Goal: Information Seeking & Learning: Learn about a topic

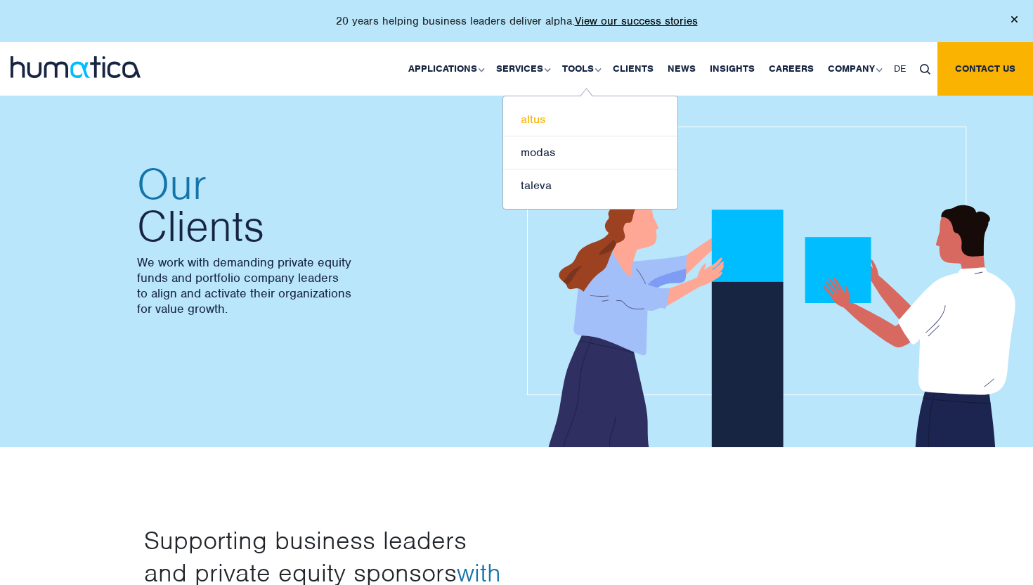
click at [574, 115] on link "altus" at bounding box center [590, 119] width 174 height 33
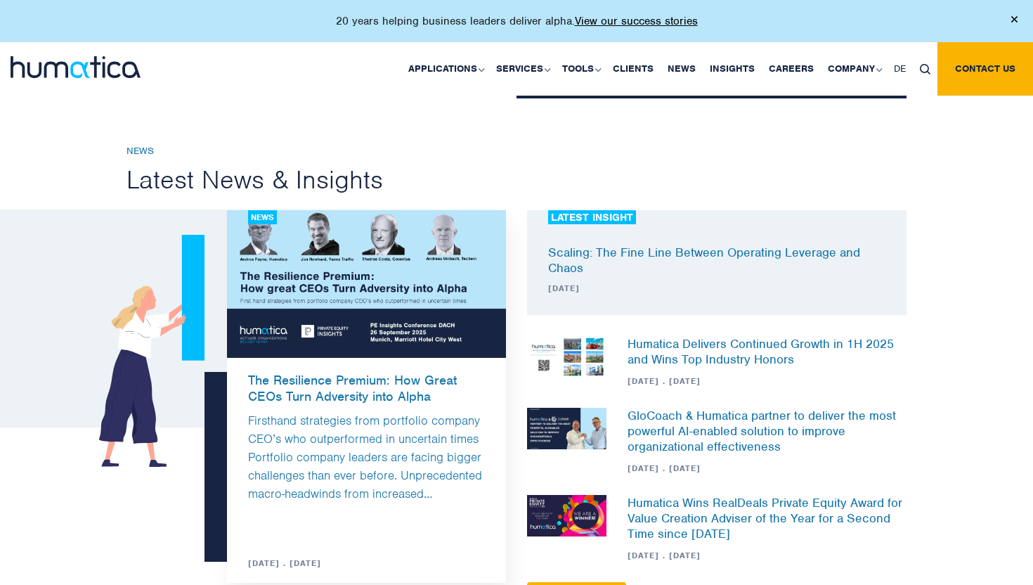
scroll to position [1736, 0]
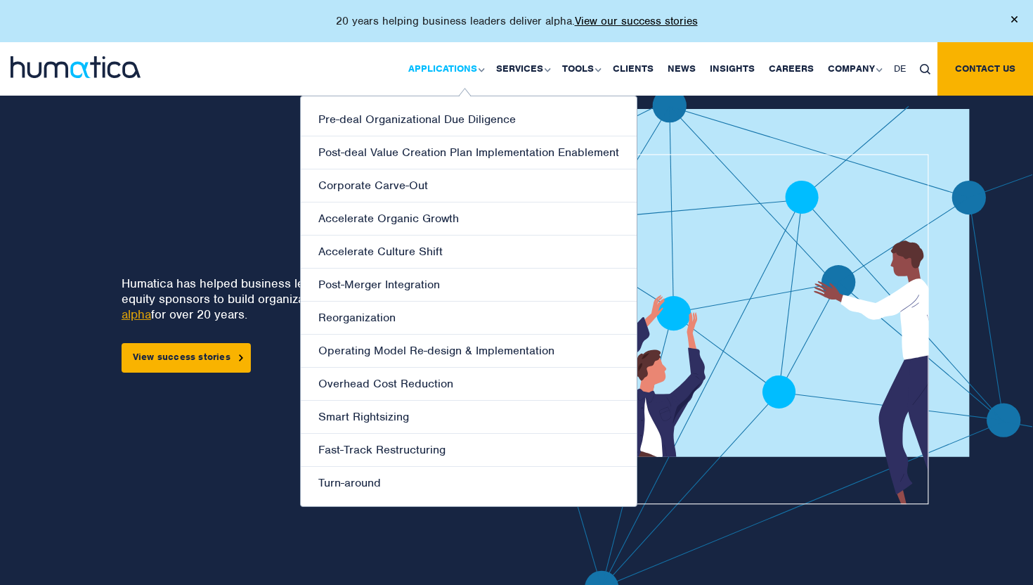
scroll to position [969, 0]
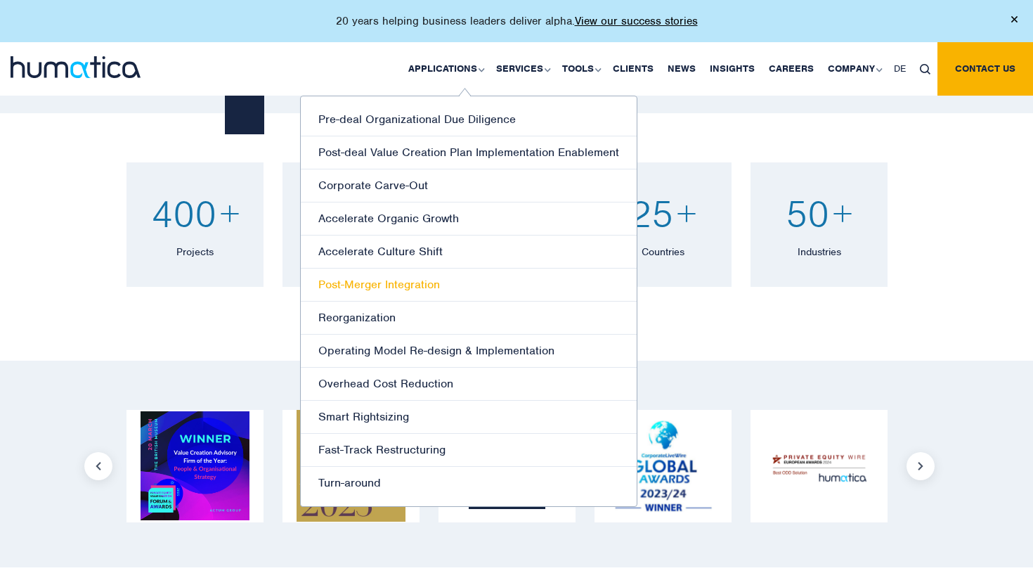
click at [405, 292] on link "Post-Merger Integration" at bounding box center [469, 285] width 336 height 33
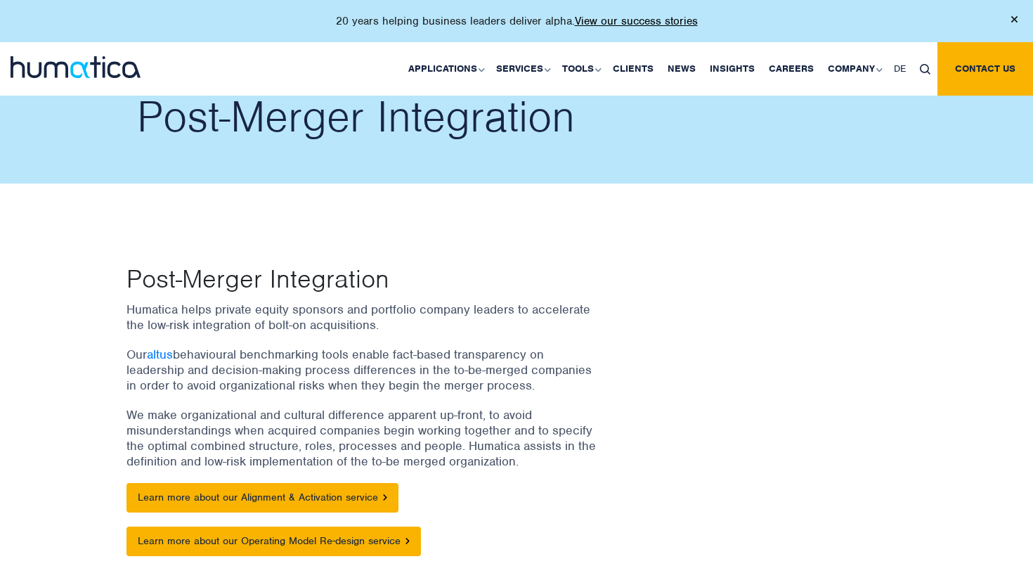
click at [308, 276] on p "Post-Merger Integration" at bounding box center [339, 278] width 424 height 28
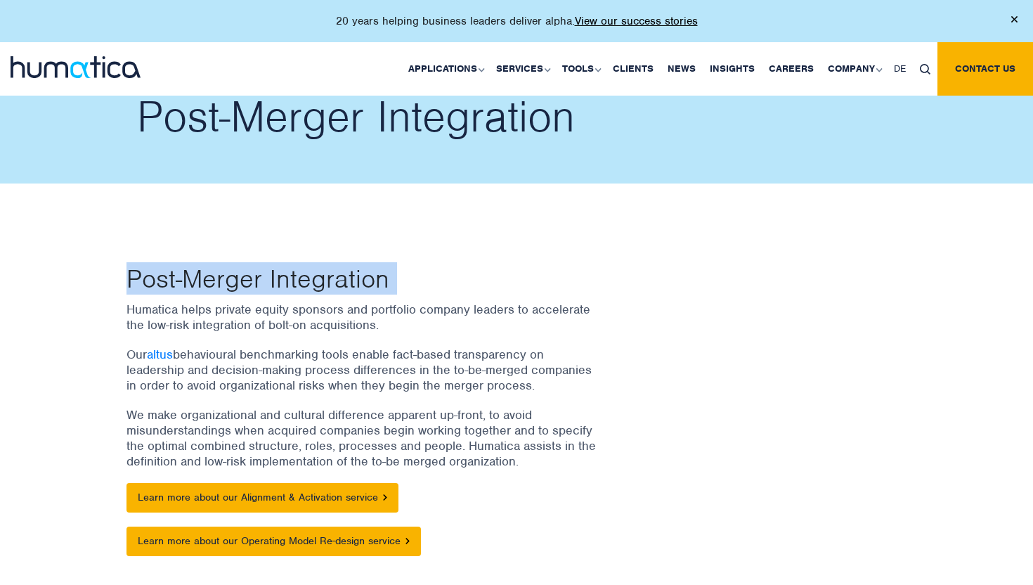
drag, startPoint x: 308, startPoint y: 276, endPoint x: 308, endPoint y: 301, distance: 25.3
click at [308, 301] on div "Post-Merger Integration Humatica helps private equity sponsors and portfolio co…" at bounding box center [383, 417] width 534 height 306
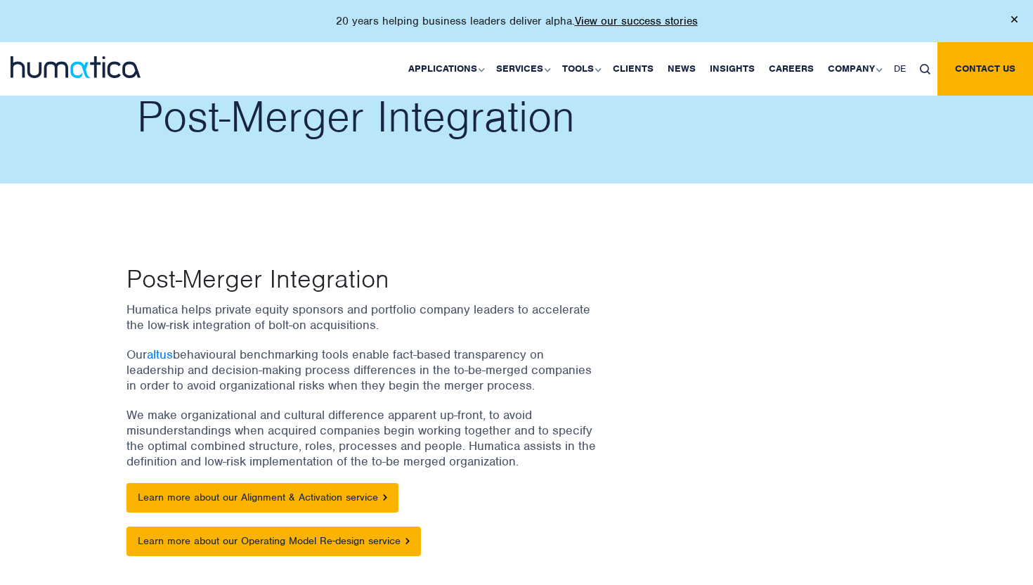
click at [308, 302] on p "Humatica helps private equity sponsors and portfolio company leaders to acceler…" at bounding box center [366, 317] width 478 height 31
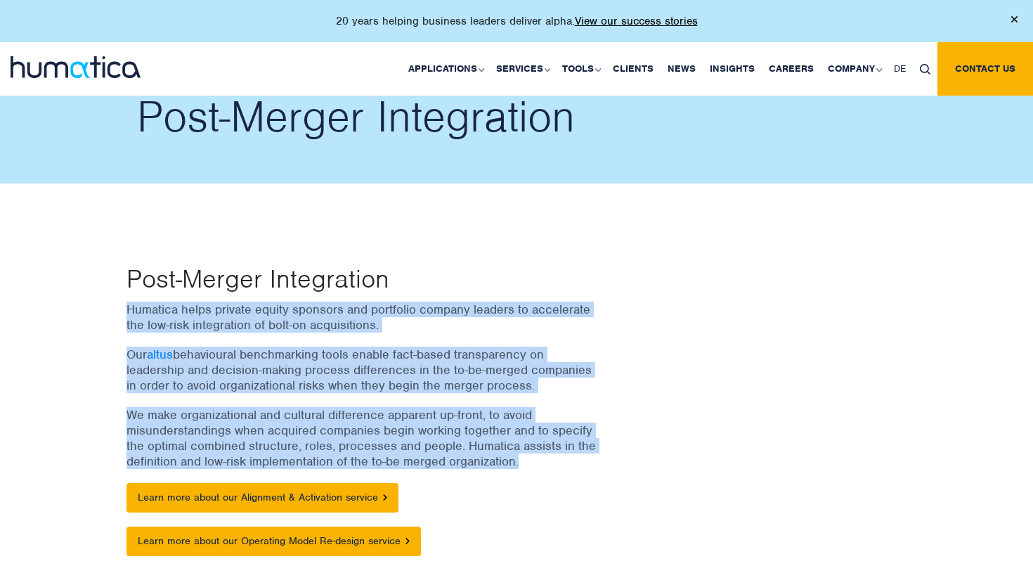
drag, startPoint x: 308, startPoint y: 301, endPoint x: 377, endPoint y: 427, distance: 144.1
click at [377, 425] on div "Humatica helps private equity sponsors and portfolio company leaders to acceler…" at bounding box center [383, 436] width 513 height 269
click at [377, 427] on p "We make organizational and cultural difference apparent up-front, to avoid misu…" at bounding box center [366, 438] width 478 height 62
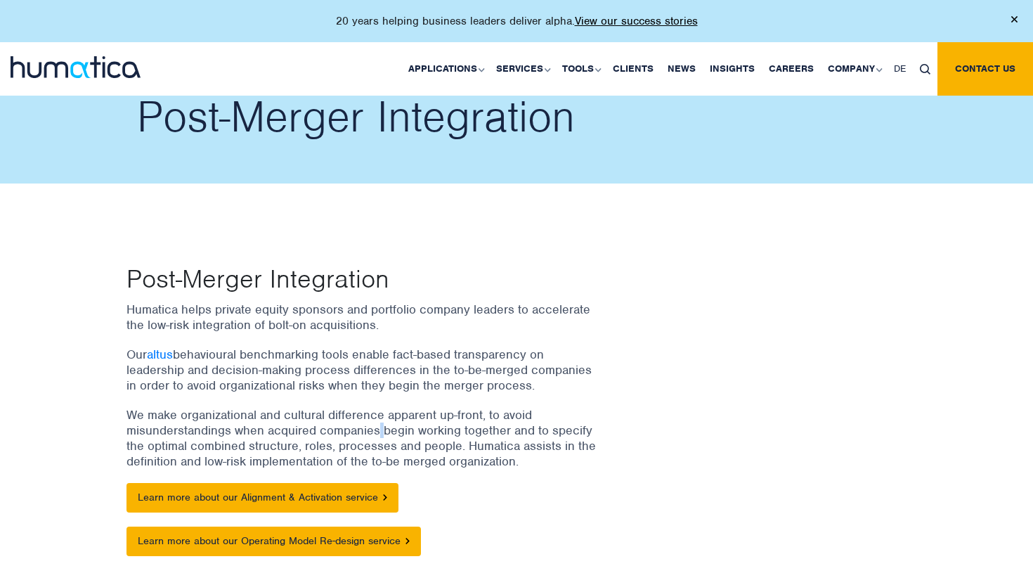
click at [377, 427] on p "We make organizational and cultural difference apparent up-front, to avoid misu…" at bounding box center [366, 438] width 478 height 62
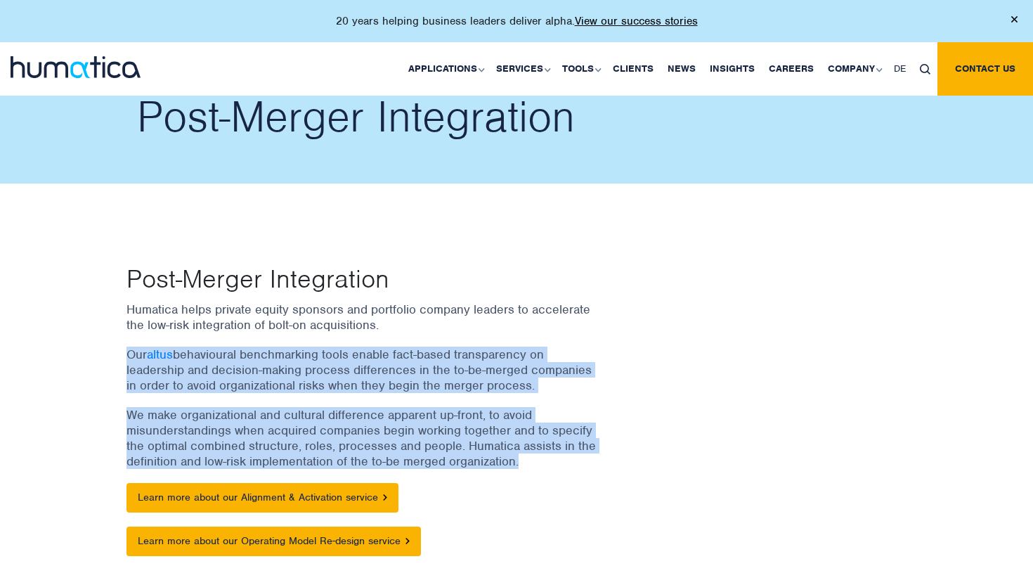
drag, startPoint x: 377, startPoint y: 427, endPoint x: 377, endPoint y: 345, distance: 82.3
click at [377, 345] on div "Humatica helps private equity sponsors and portfolio company leaders to acceler…" at bounding box center [383, 436] width 513 height 269
click at [377, 347] on p "Our altus behavioural benchmarking tools enable fact-based transparency on lead…" at bounding box center [366, 370] width 478 height 46
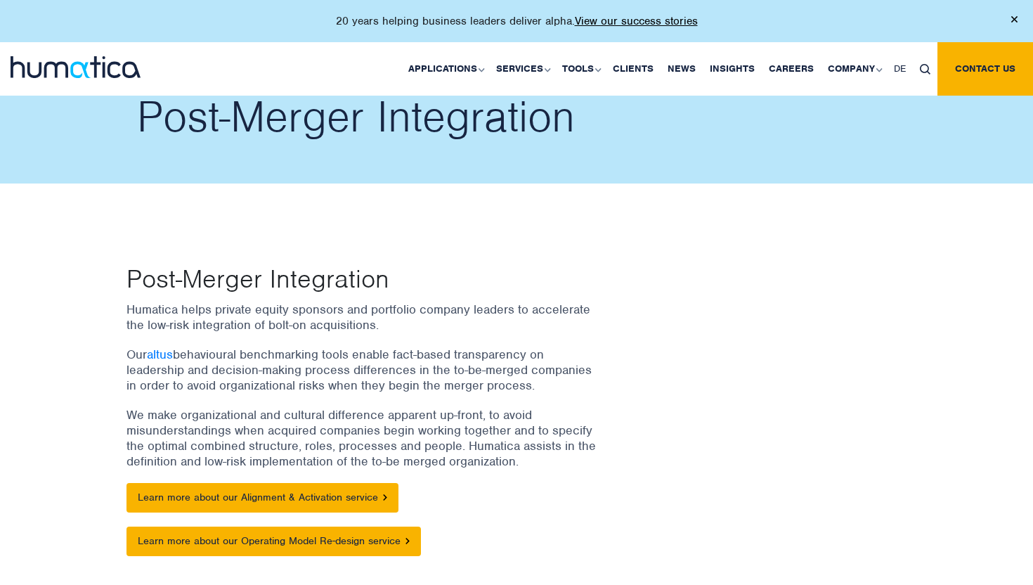
click at [377, 333] on div "Humatica helps private equity sponsors and portfolio company leaders to acceler…" at bounding box center [383, 436] width 513 height 269
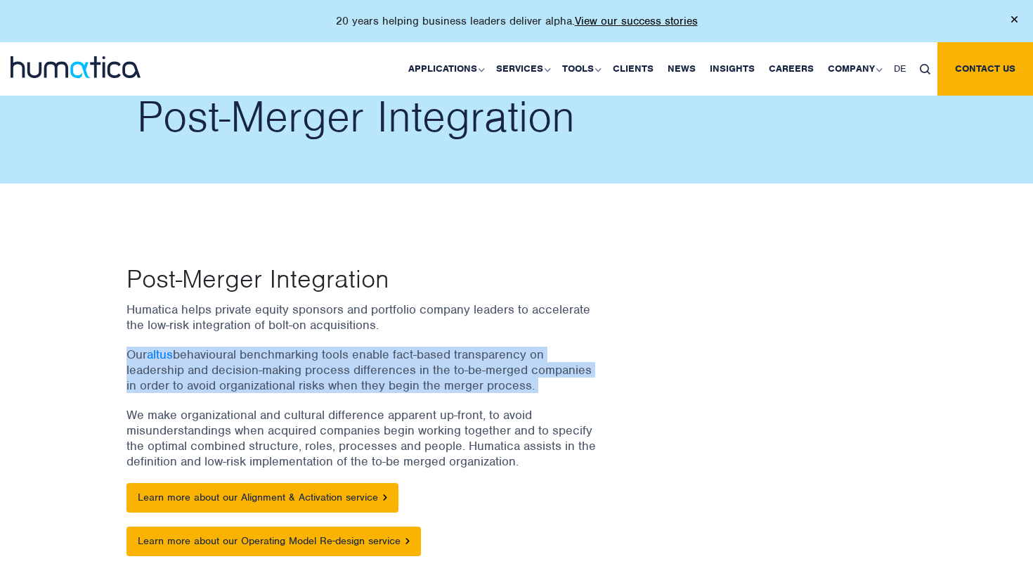
drag, startPoint x: 377, startPoint y: 333, endPoint x: 377, endPoint y: 324, distance: 9.1
click at [377, 325] on div "Humatica helps private equity sponsors and portfolio company leaders to acceler…" at bounding box center [383, 436] width 513 height 269
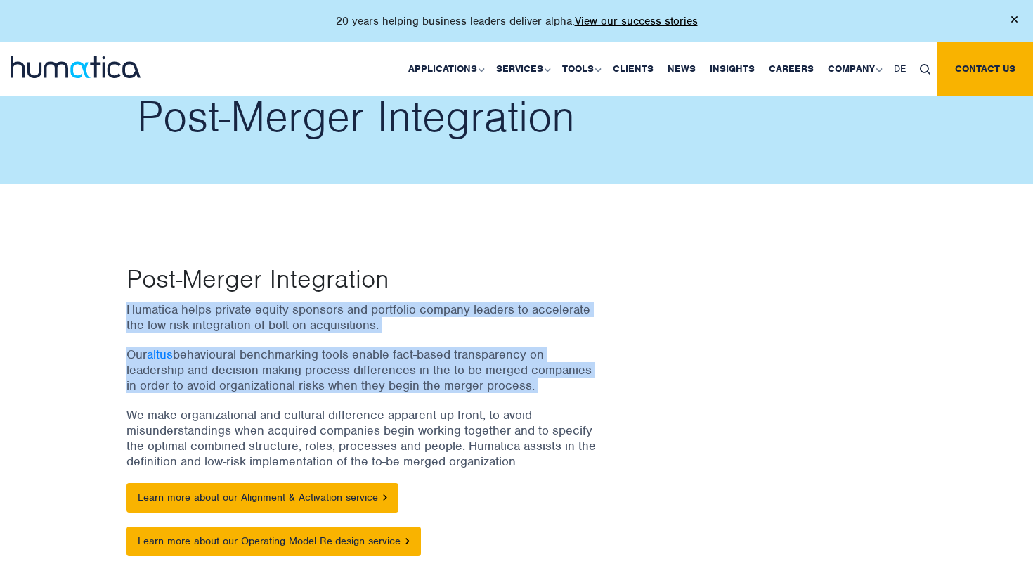
click at [377, 324] on p "Humatica helps private equity sponsors and portfolio company leaders to acceler…" at bounding box center [366, 317] width 478 height 31
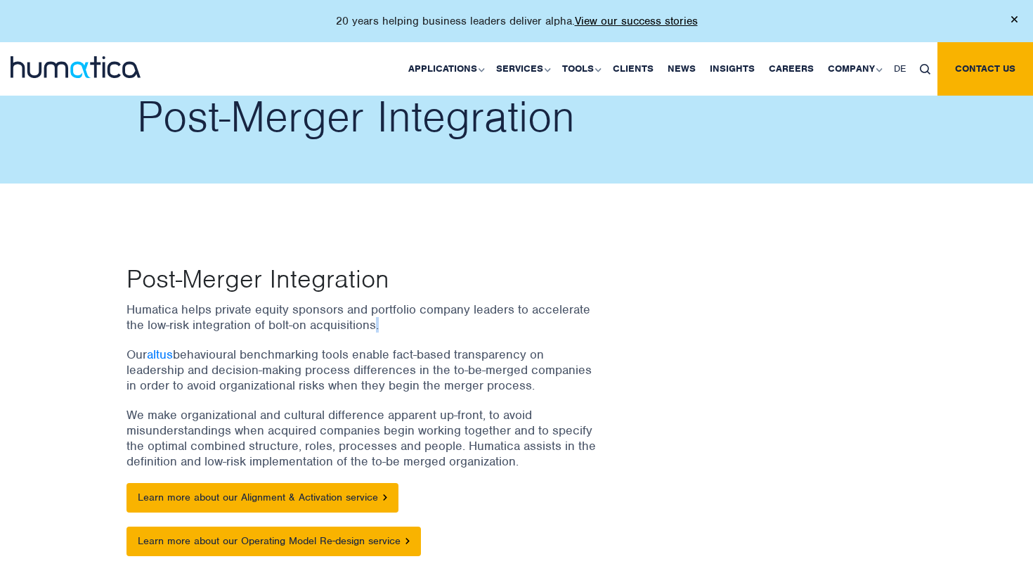
click at [377, 324] on p "Humatica helps private equity sponsors and portfolio company leaders to acceler…" at bounding box center [366, 317] width 478 height 31
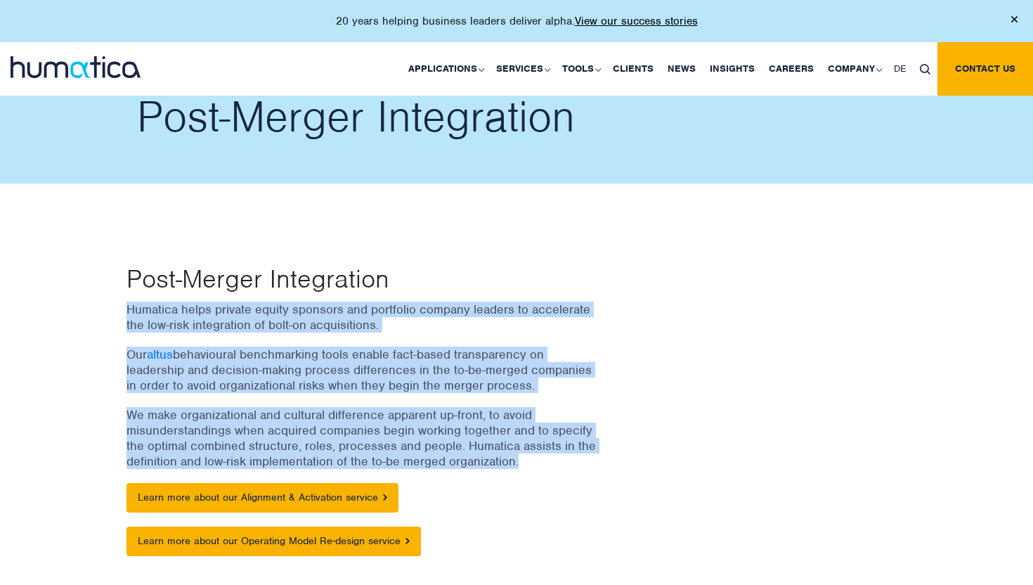
drag, startPoint x: 377, startPoint y: 324, endPoint x: 374, endPoint y: 427, distance: 102.7
click at [374, 426] on div "Humatica helps private equity sponsors and portfolio company leaders to acceler…" at bounding box center [383, 436] width 513 height 269
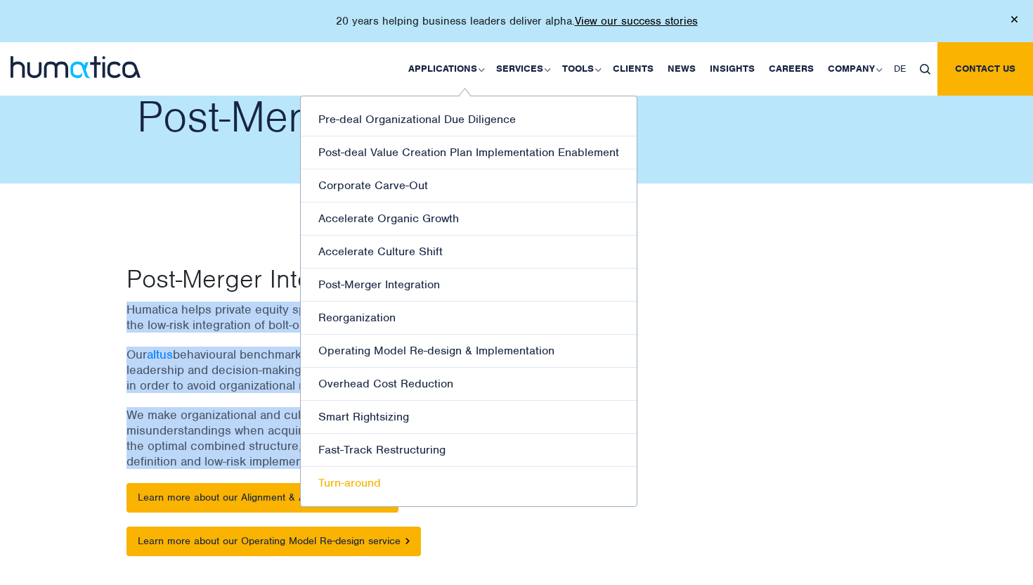
click at [373, 479] on link "Turn-around" at bounding box center [469, 483] width 336 height 32
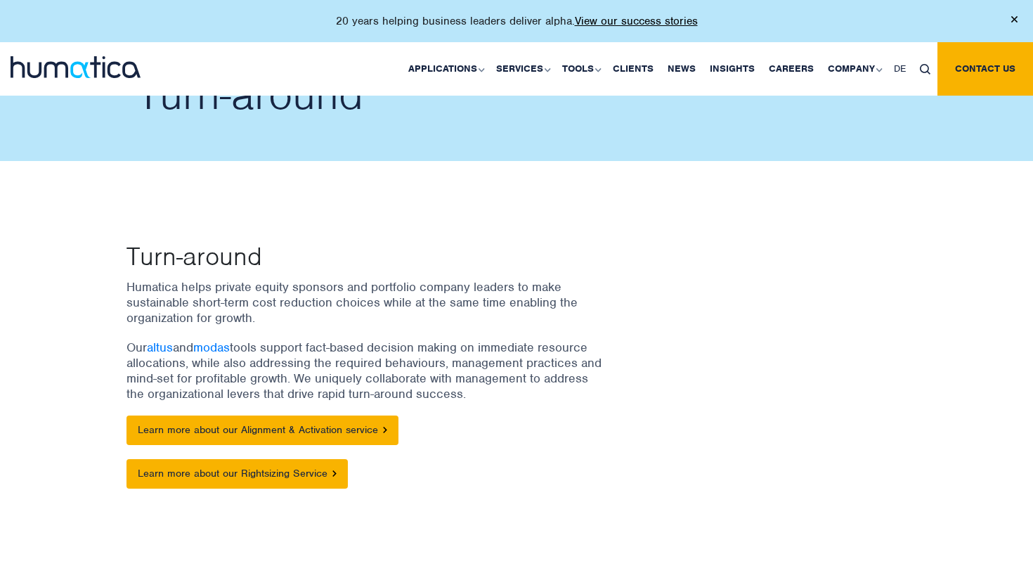
scroll to position [24, 0]
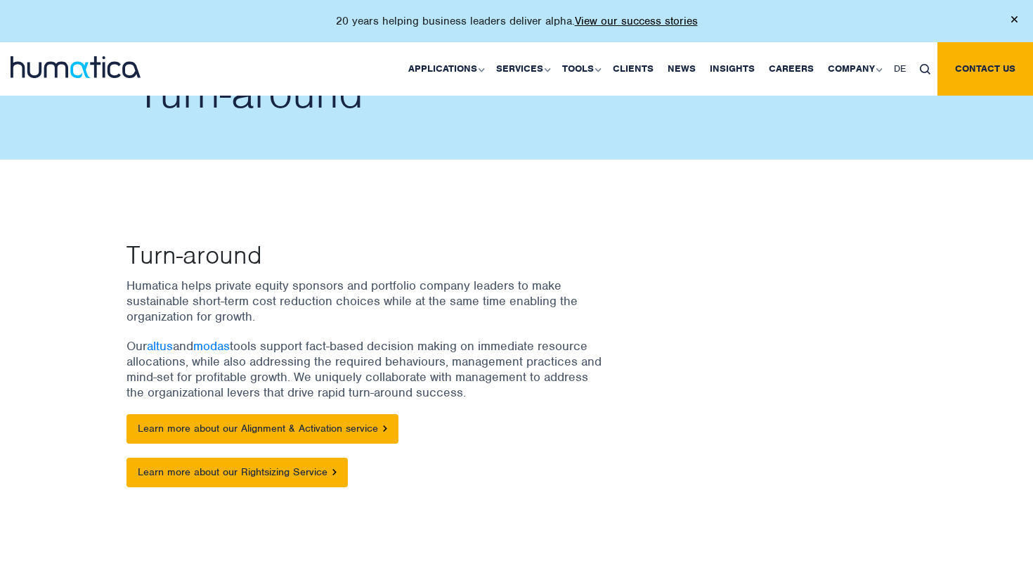
click at [445, 389] on p "Our altus and modas tools support fact-based decision making on immediate resou…" at bounding box center [366, 369] width 478 height 62
drag, startPoint x: 484, startPoint y: 389, endPoint x: 439, endPoint y: 341, distance: 66.1
click at [439, 341] on p "Our altus and modas tools support fact-based decision making on immediate resou…" at bounding box center [366, 369] width 478 height 62
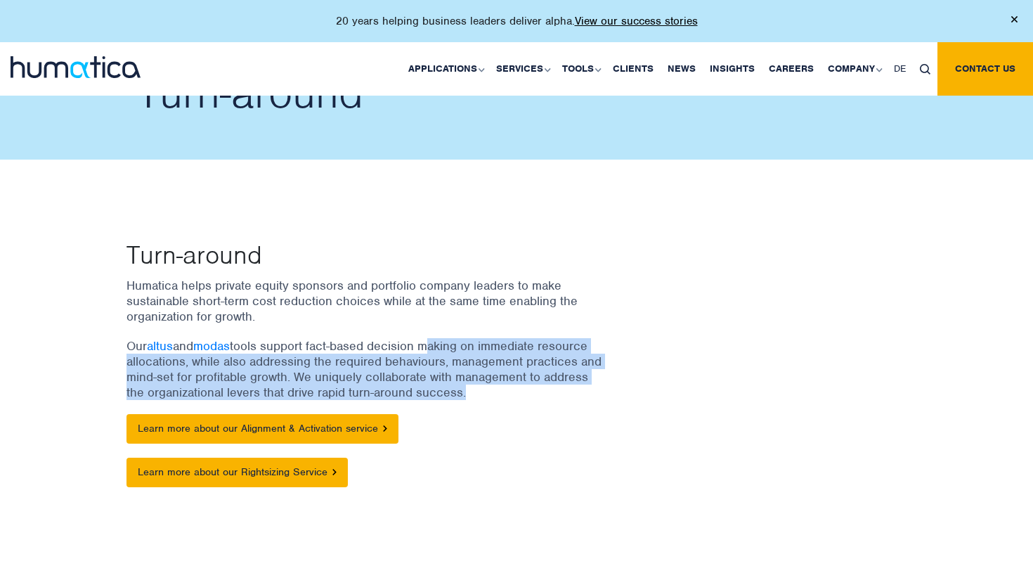
drag, startPoint x: 439, startPoint y: 341, endPoint x: 481, endPoint y: 384, distance: 60.2
click at [481, 384] on p "Our altus and modas tools support fact-based decision making on immediate resou…" at bounding box center [366, 369] width 478 height 62
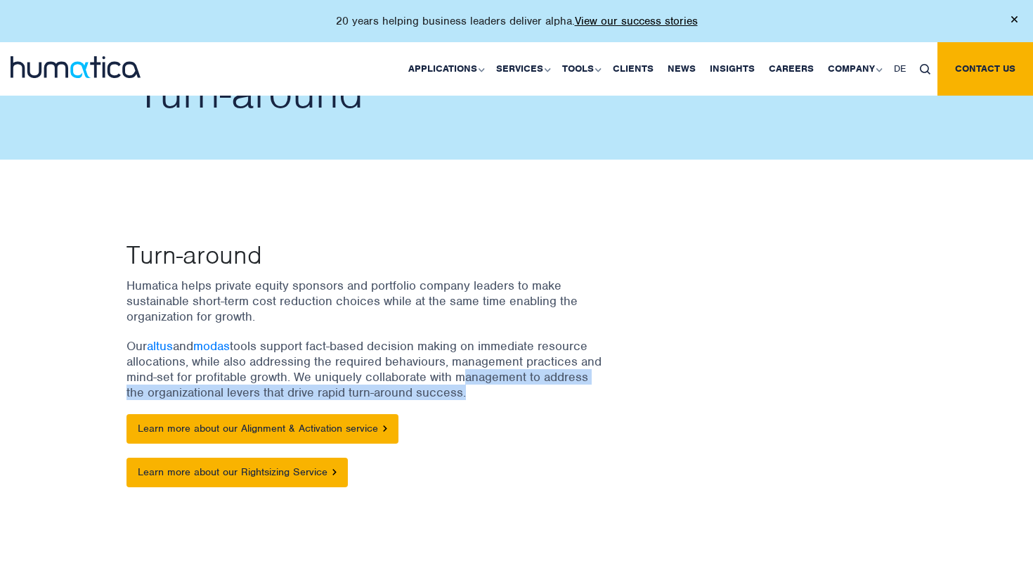
drag, startPoint x: 481, startPoint y: 384, endPoint x: 473, endPoint y: 367, distance: 18.6
click at [473, 367] on p "Our altus and modas tools support fact-based decision making on immediate resou…" at bounding box center [366, 369] width 478 height 62
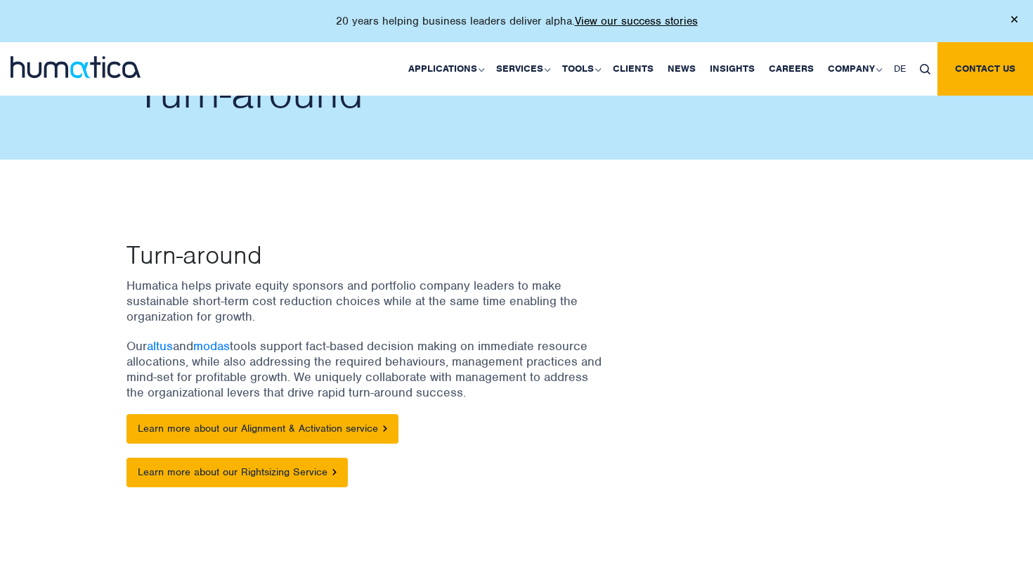
click at [444, 414] on p "Learn more about our Alignment & Activation service" at bounding box center [366, 429] width 478 height 30
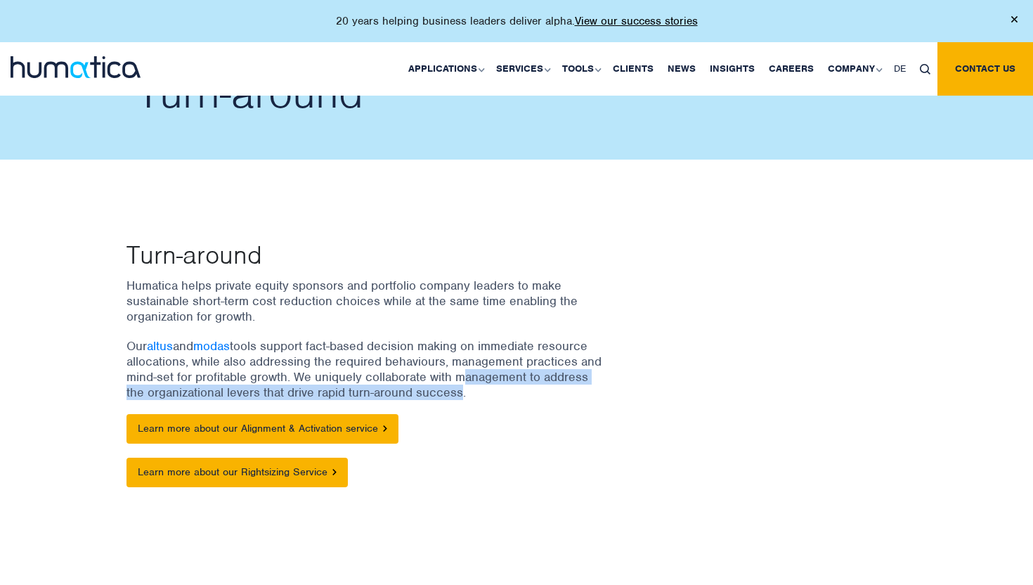
drag, startPoint x: 456, startPoint y: 382, endPoint x: 456, endPoint y: 370, distance: 12.0
click at [456, 370] on p "Our altus and modas tools support fact-based decision making on immediate resou…" at bounding box center [366, 369] width 478 height 62
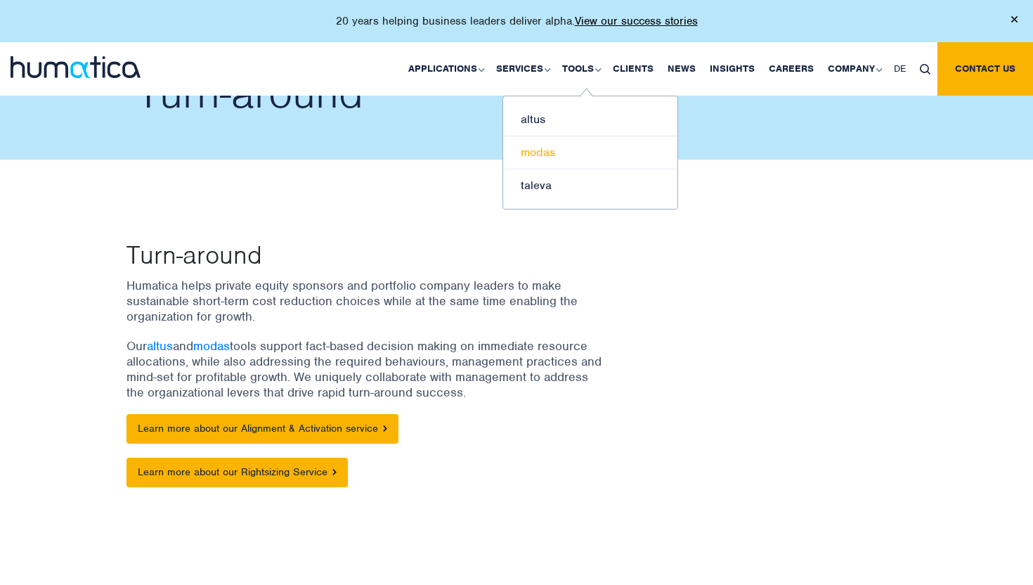
click at [560, 162] on link "modas" at bounding box center [590, 152] width 174 height 33
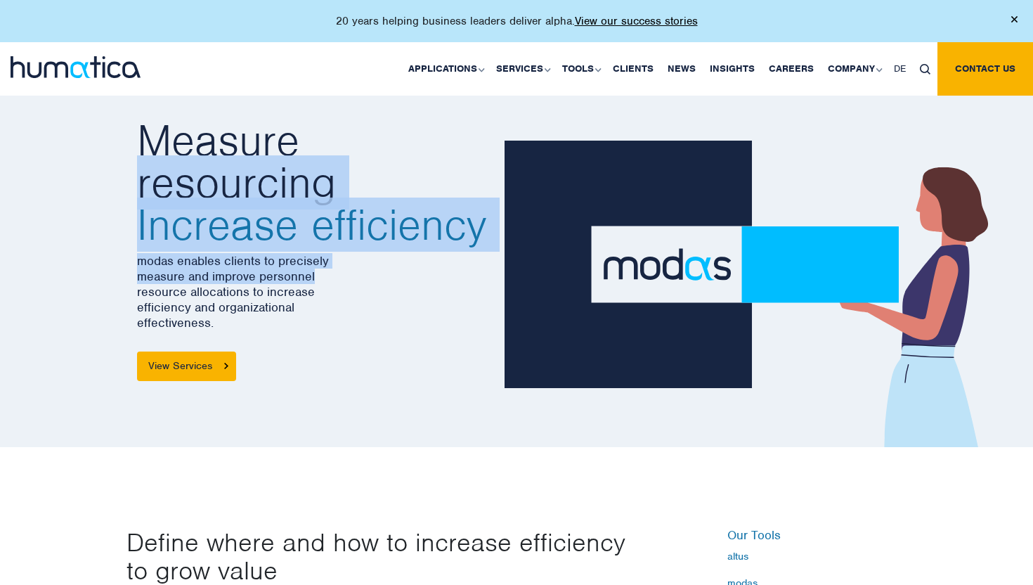
drag, startPoint x: 0, startPoint y: 0, endPoint x: 459, endPoint y: 141, distance: 480.3
click at [463, 148] on div "Measure resourcing Increase efficiency modas enables clients to precisely measu…" at bounding box center [327, 251] width 380 height 262
click at [459, 141] on h2 "Measure resourcing Increase efficiency" at bounding box center [315, 183] width 356 height 127
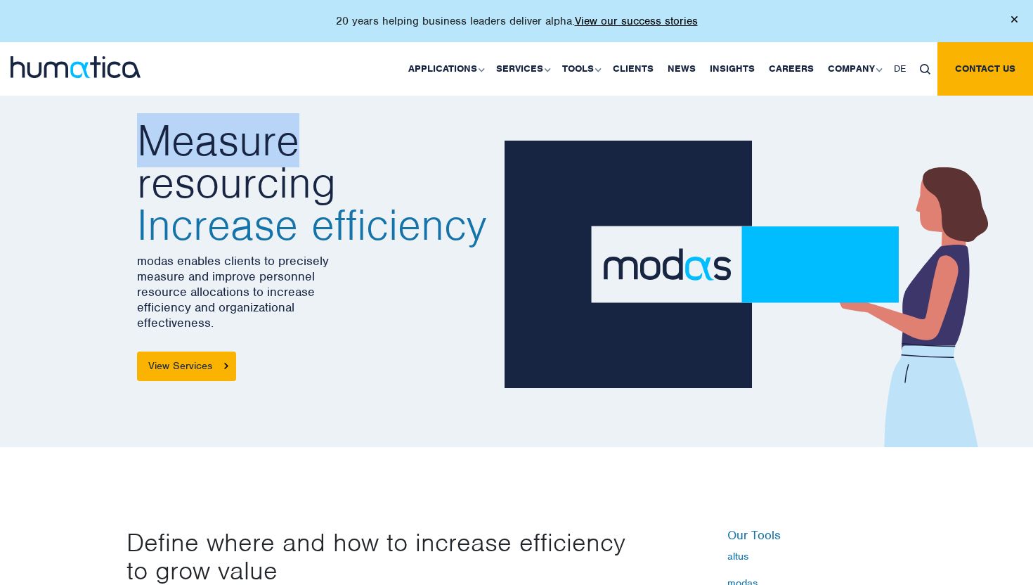
click at [459, 141] on h2 "Measure resourcing Increase efficiency" at bounding box center [315, 183] width 356 height 127
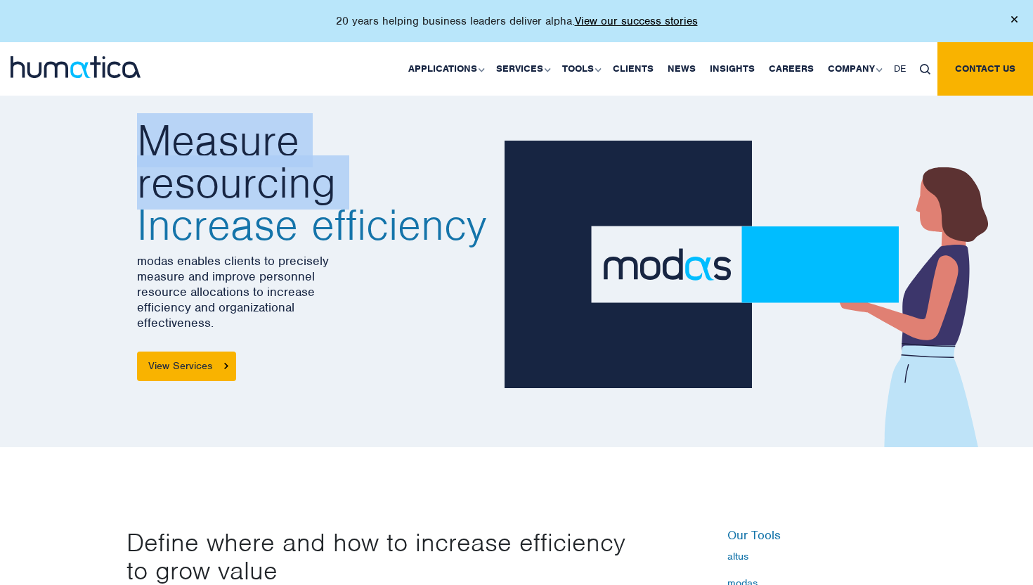
click at [459, 142] on h2 "Measure resourcing Increase efficiency" at bounding box center [315, 183] width 356 height 127
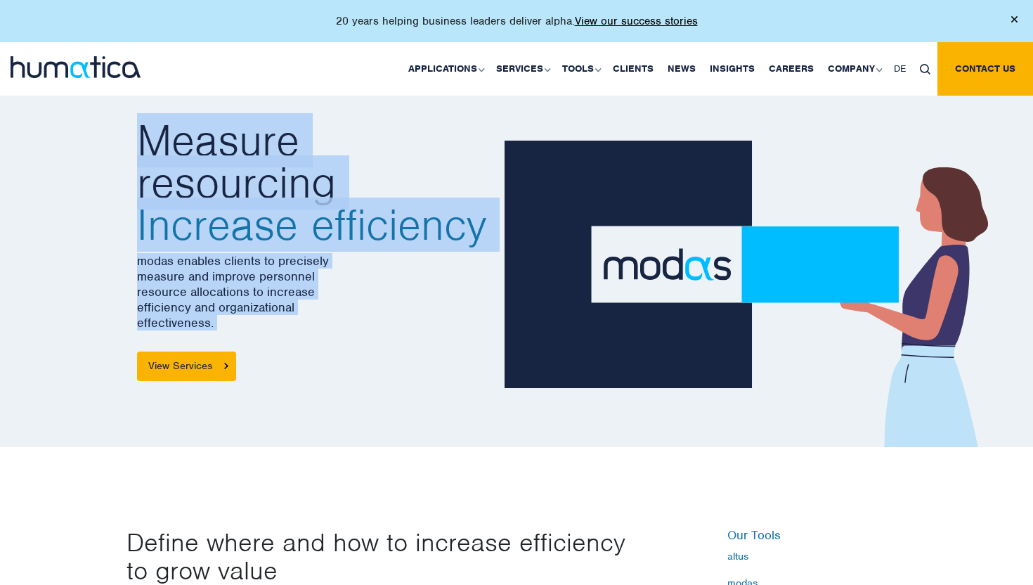
drag, startPoint x: 459, startPoint y: 142, endPoint x: 425, endPoint y: 325, distance: 185.9
click at [425, 325] on div "Measure resourcing Increase efficiency modas enables clients to precisely measu…" at bounding box center [327, 251] width 380 height 262
click at [425, 325] on p "modas enables clients to precisely measure and improve personnel resource alloc…" at bounding box center [315, 291] width 356 height 77
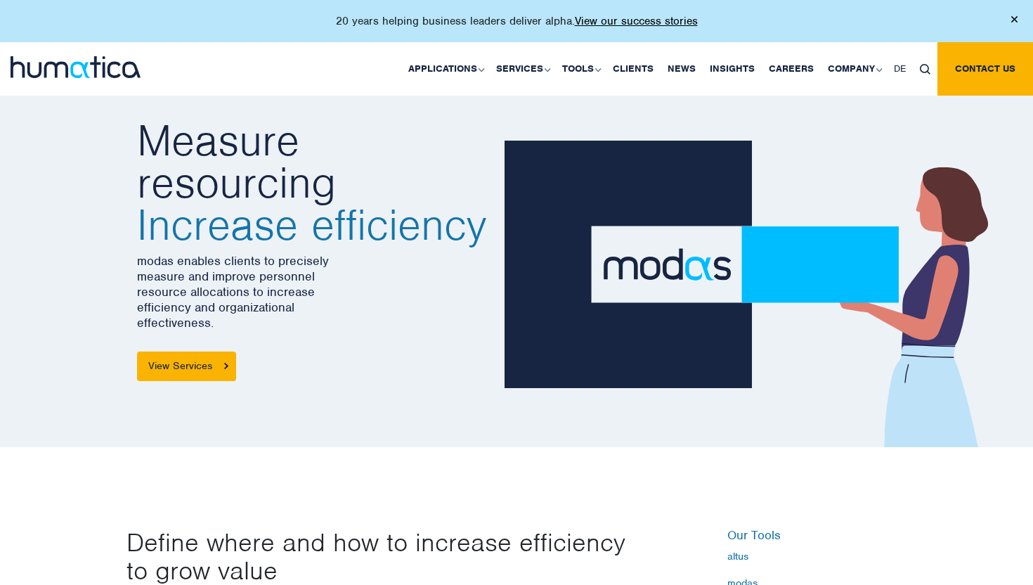
click at [425, 325] on p "modas enables clients to precisely measure and improve personnel resource alloc…" at bounding box center [315, 291] width 356 height 77
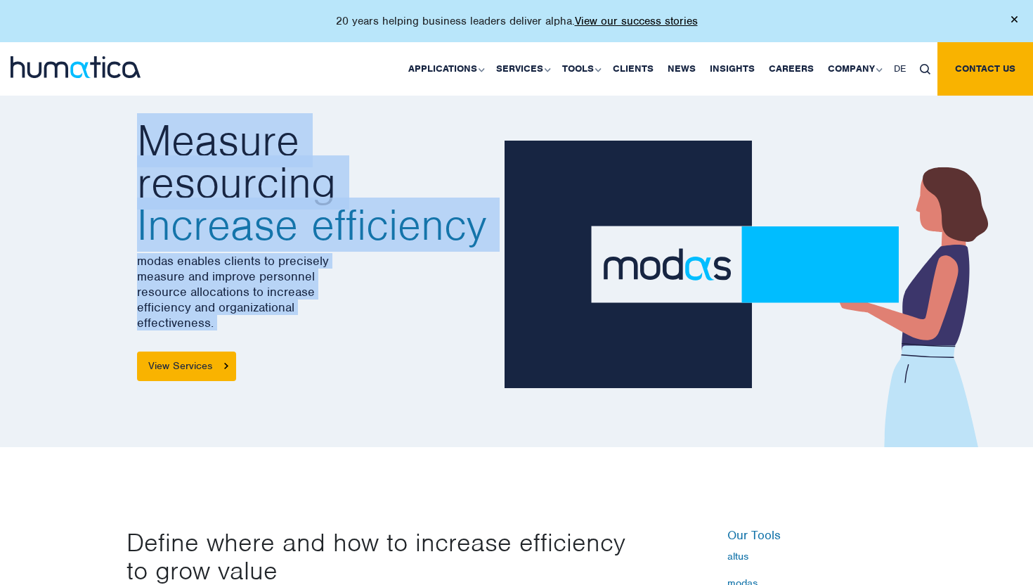
drag, startPoint x: 425, startPoint y: 325, endPoint x: 424, endPoint y: 148, distance: 176.5
click at [424, 148] on div "Measure resourcing Increase efficiency modas enables clients to precisely measu…" at bounding box center [327, 251] width 380 height 262
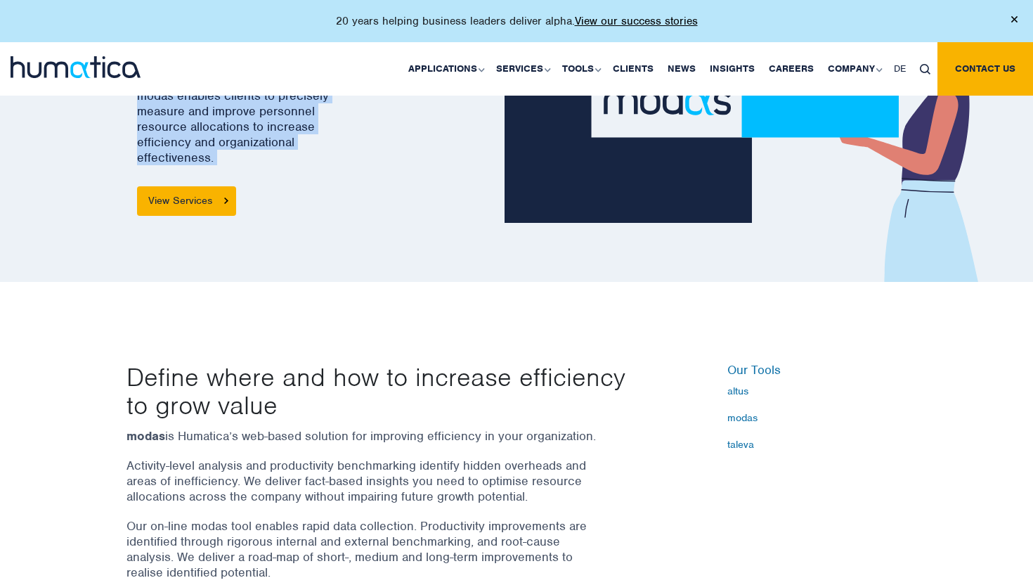
scroll to position [424, 0]
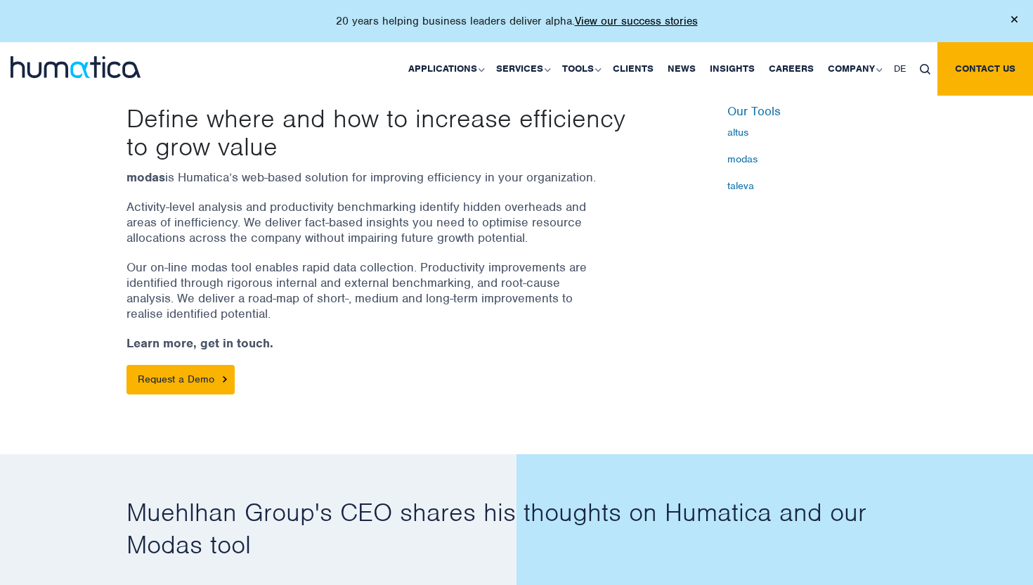
click at [424, 148] on p "Define where and how to increase efficiency to grow value" at bounding box center [383, 132] width 513 height 56
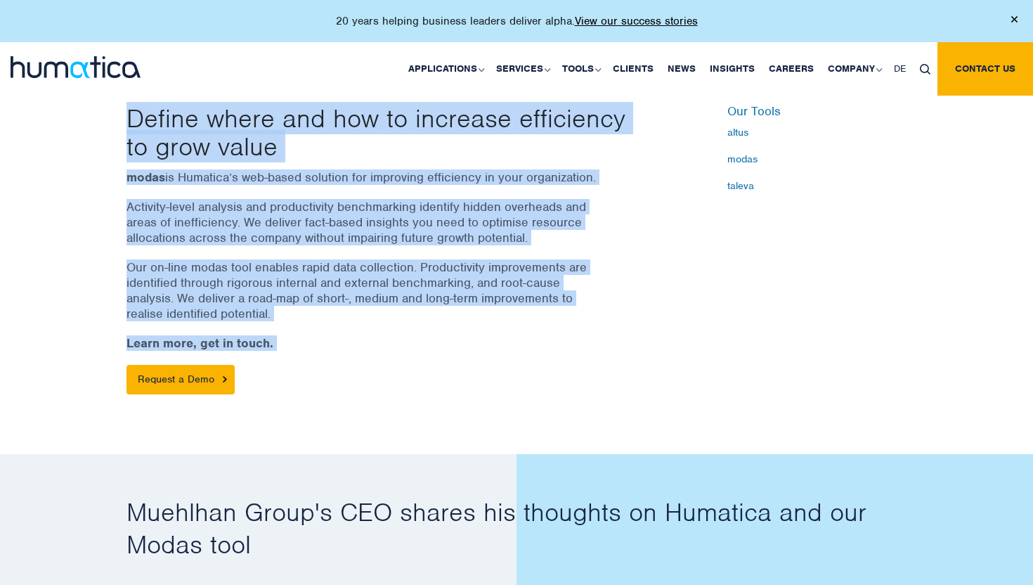
drag, startPoint x: 424, startPoint y: 148, endPoint x: 434, endPoint y: 350, distance: 202.0
click at [434, 350] on div "Define where and how to increase efficiency to grow value modas is Humatica’s w…" at bounding box center [383, 249] width 534 height 290
click at [434, 350] on div "modas is Humatica’s web-based solution for improving efficiency in your organiz…" at bounding box center [383, 281] width 513 height 225
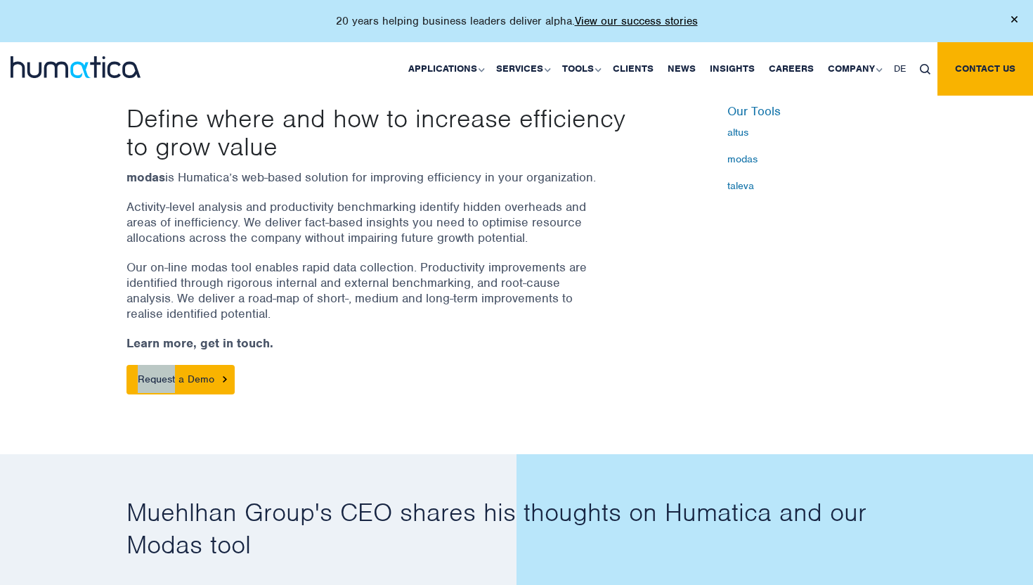
click at [434, 350] on div "modas is Humatica’s web-based solution for improving efficiency in your organiz…" at bounding box center [383, 281] width 513 height 225
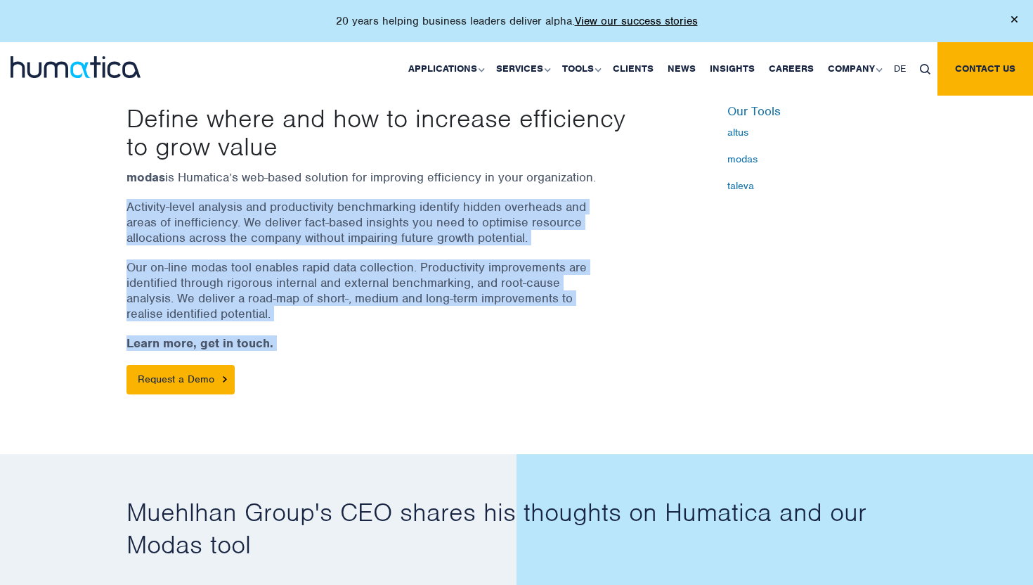
drag, startPoint x: 434, startPoint y: 350, endPoint x: 426, endPoint y: 183, distance: 166.8
click at [426, 184] on div "modas is Humatica’s web-based solution for improving efficiency in your organiz…" at bounding box center [383, 281] width 513 height 225
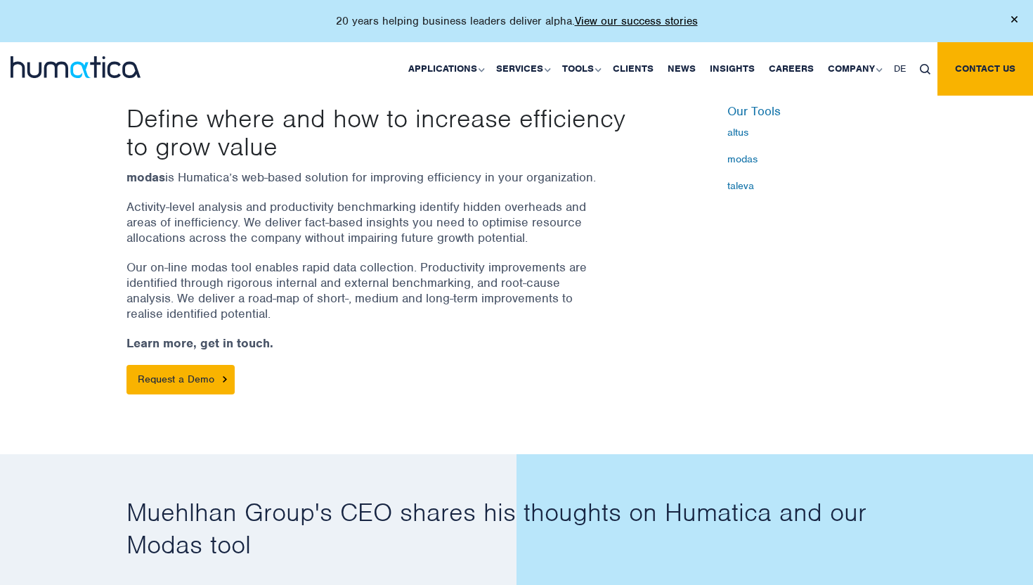
click at [426, 183] on p "modas is Humatica’s web-based solution for improving efficiency in your organiz…" at bounding box center [366, 176] width 478 height 15
click at [427, 146] on p "Define where and how to increase efficiency to grow value" at bounding box center [383, 132] width 513 height 56
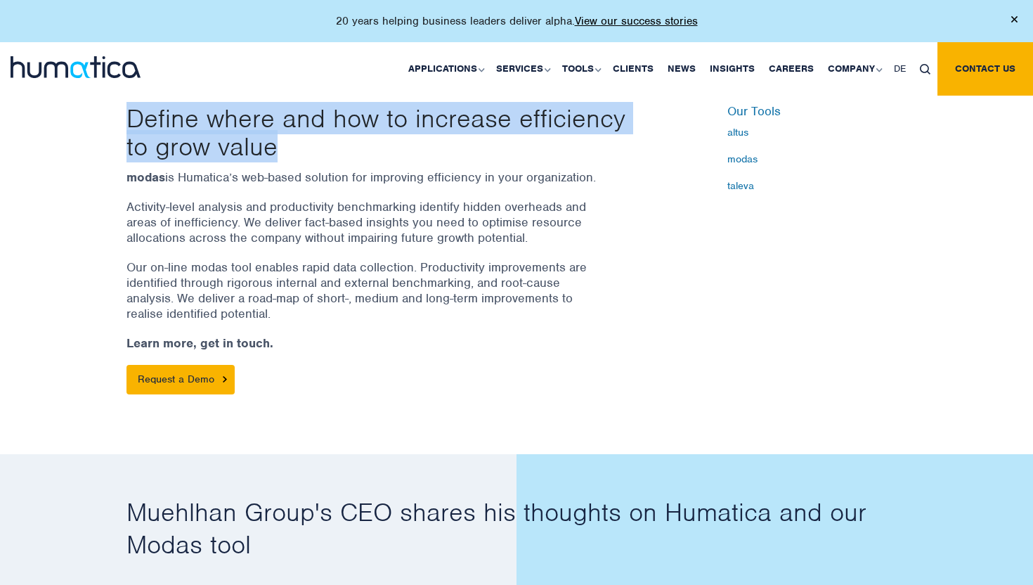
drag, startPoint x: 427, startPoint y: 146, endPoint x: 429, endPoint y: 436, distance: 289.7
click at [429, 436] on div "Define where and how to increase efficiency to grow value modas is Humatica’s w…" at bounding box center [516, 238] width 1033 height 431
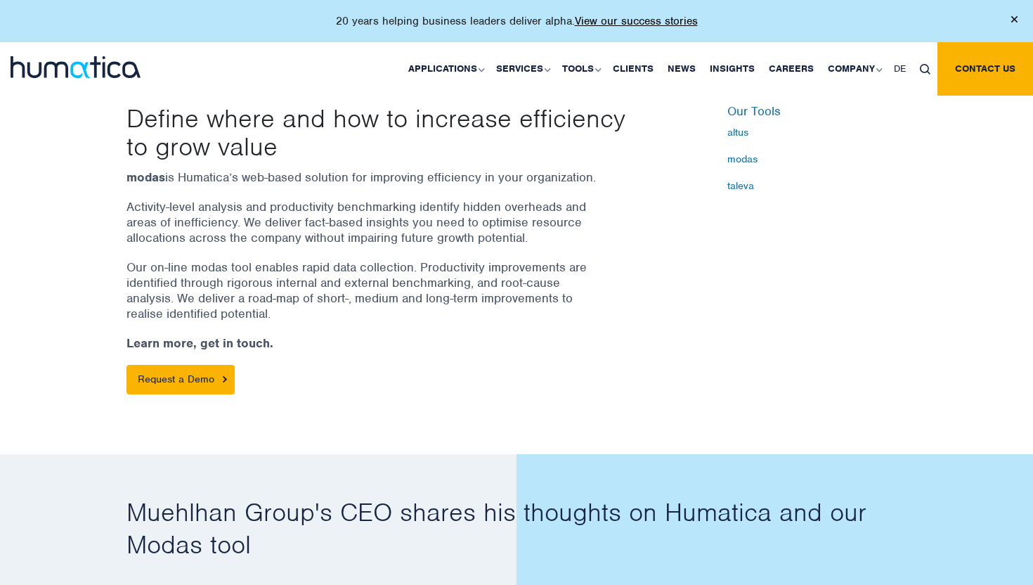
click at [401, 496] on h2 "Muehlhan Group's CEO shares his thoughts on Humatica and our Modas tool" at bounding box center [517, 528] width 780 height 64
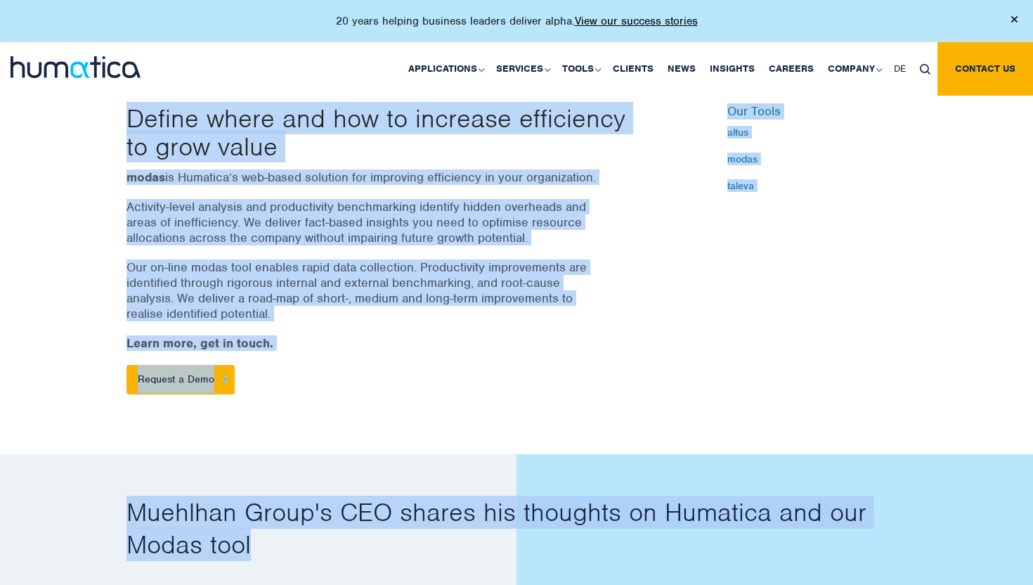
drag, startPoint x: 401, startPoint y: 491, endPoint x: 392, endPoint y: 139, distance: 351.6
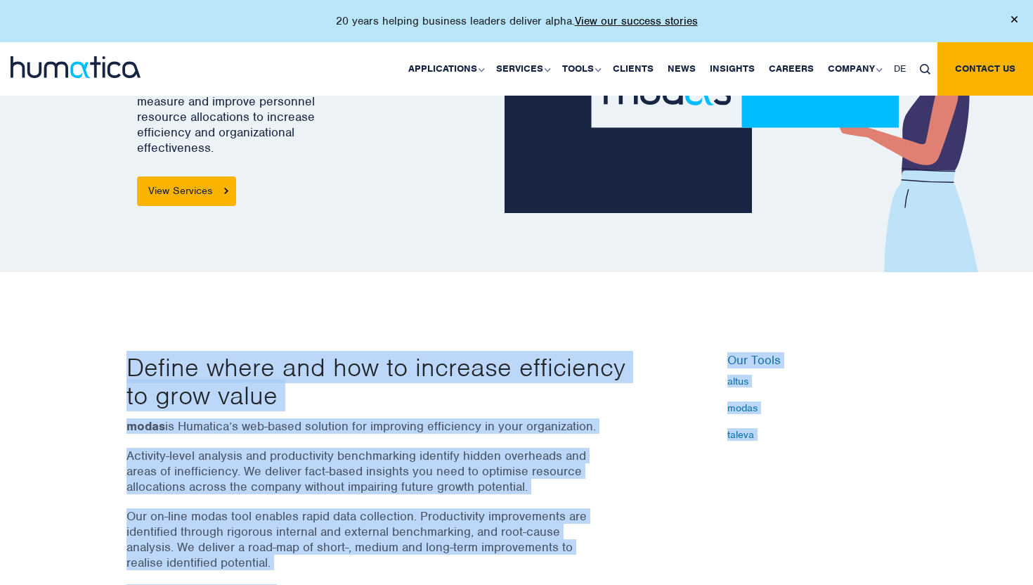
scroll to position [0, 0]
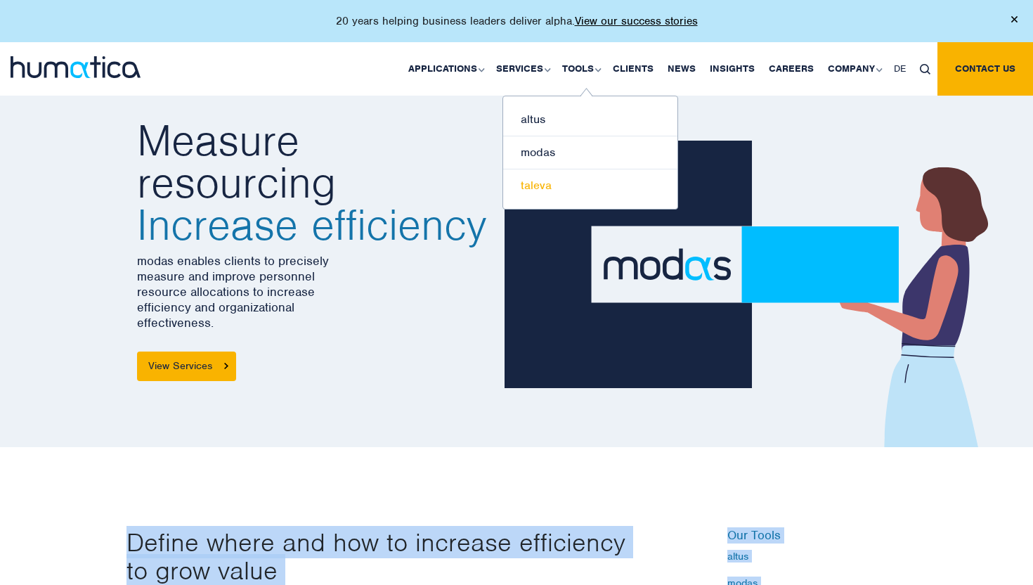
click at [568, 183] on link "taleva" at bounding box center [590, 185] width 174 height 32
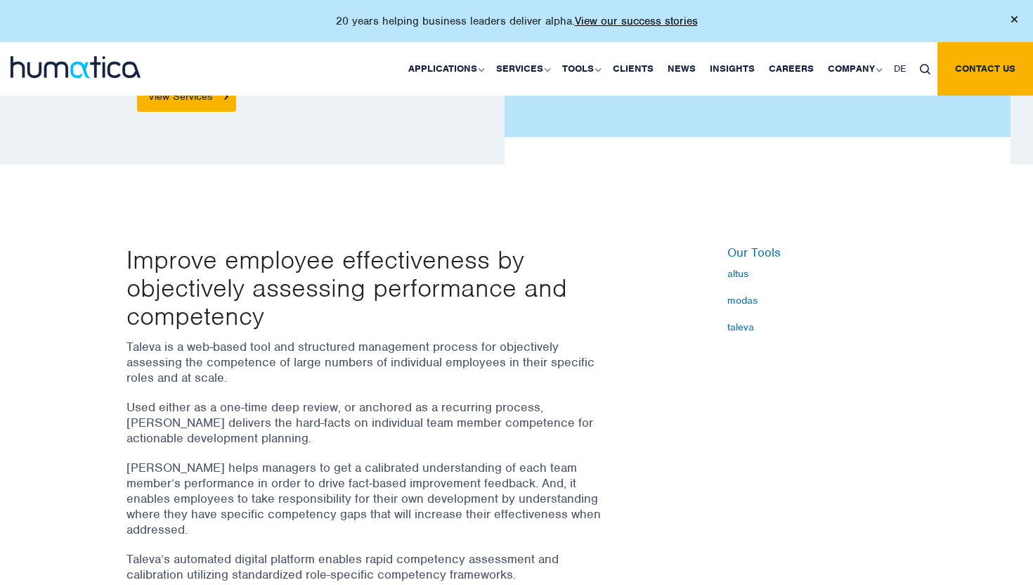
scroll to position [309, 0]
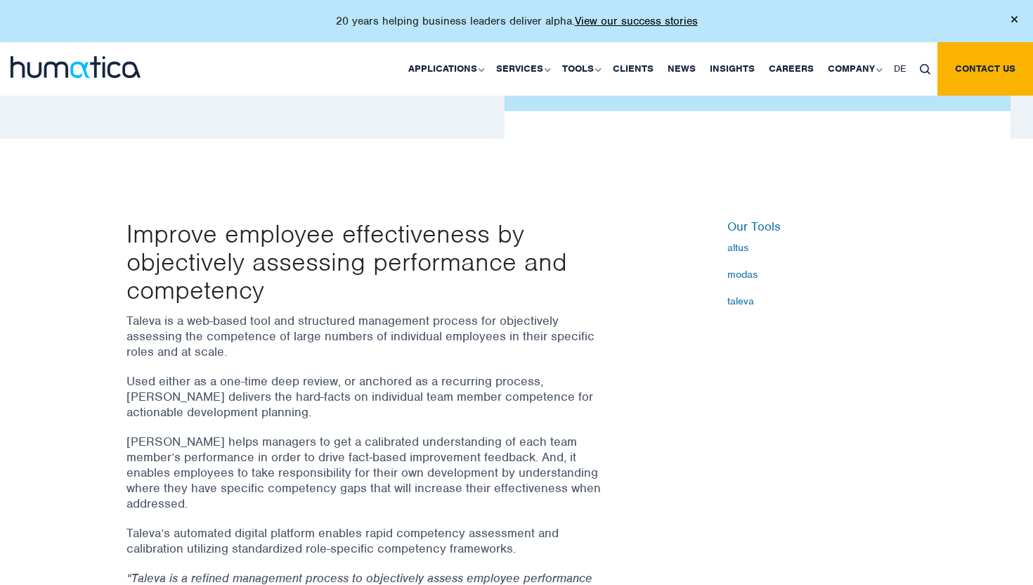
click at [262, 288] on p "Improve employee effectiveness by objectively assessing performance and compete…" at bounding box center [383, 261] width 513 height 84
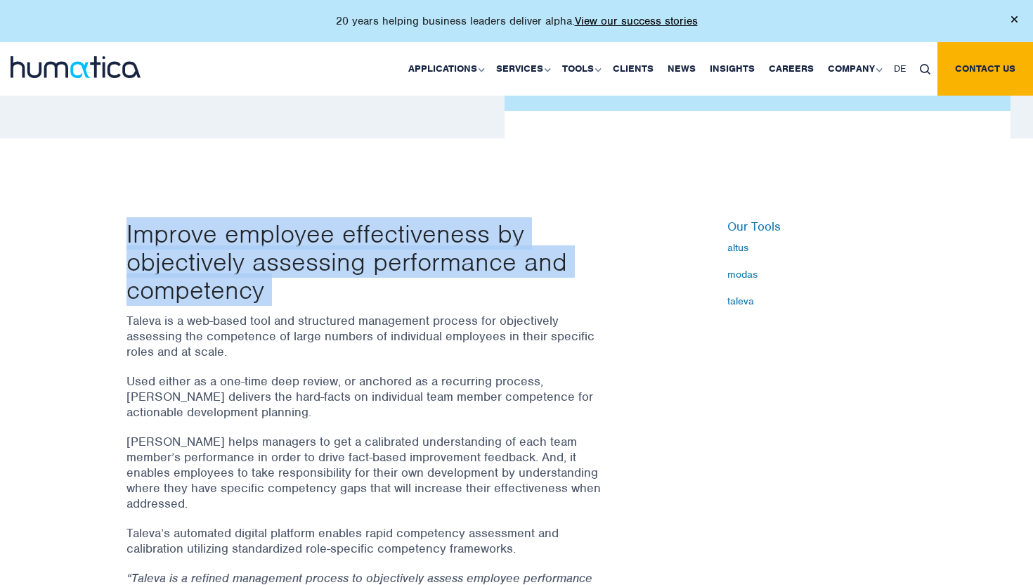
click at [262, 288] on p "Improve employee effectiveness by objectively assessing performance and compete…" at bounding box center [383, 261] width 513 height 84
click at [244, 272] on p "Improve employee effectiveness by objectively assessing performance and compete…" at bounding box center [383, 261] width 513 height 84
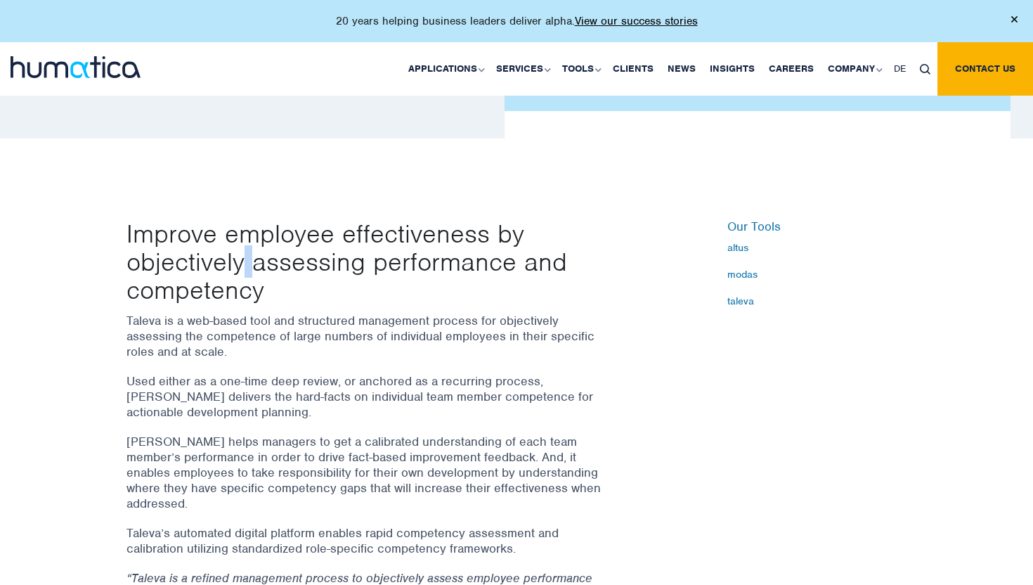
click at [244, 272] on p "Improve employee effectiveness by objectively assessing performance and compete…" at bounding box center [383, 261] width 513 height 84
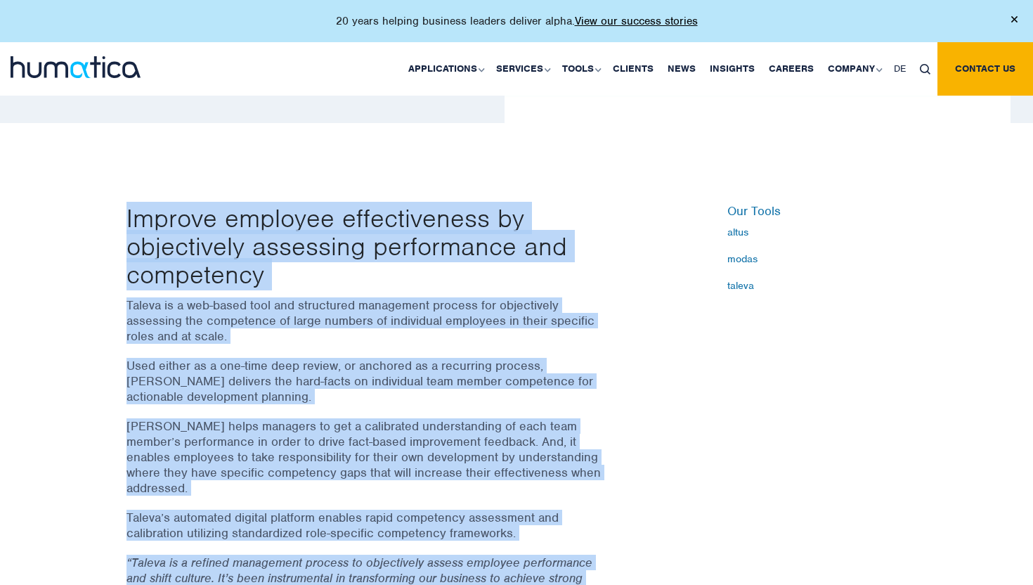
drag, startPoint x: 244, startPoint y: 272, endPoint x: 300, endPoint y: 584, distance: 317.2
click at [299, 584] on div "Improve employee effectiveness by objectively assessing performance and compete…" at bounding box center [383, 439] width 534 height 470
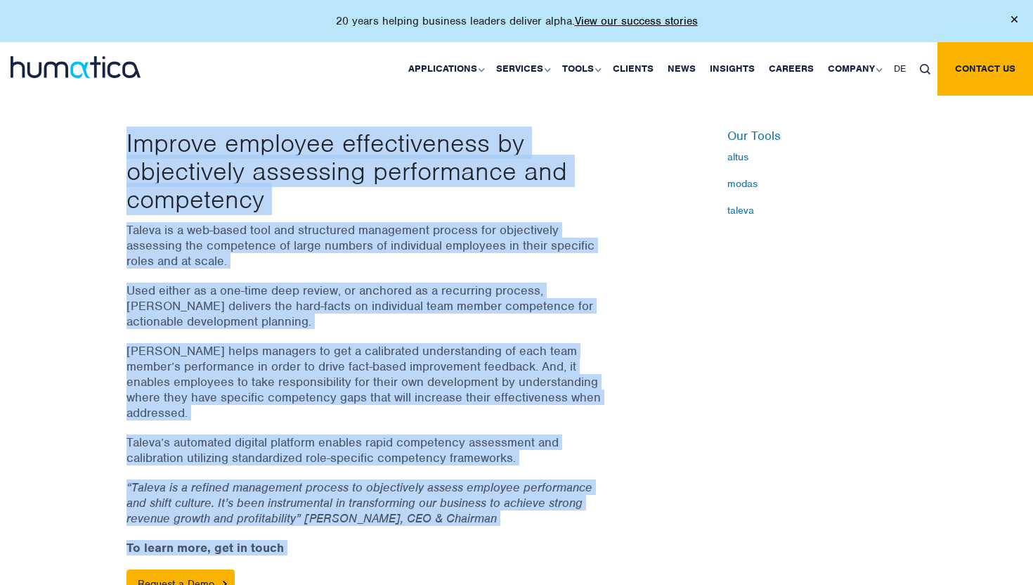
scroll to position [420, 0]
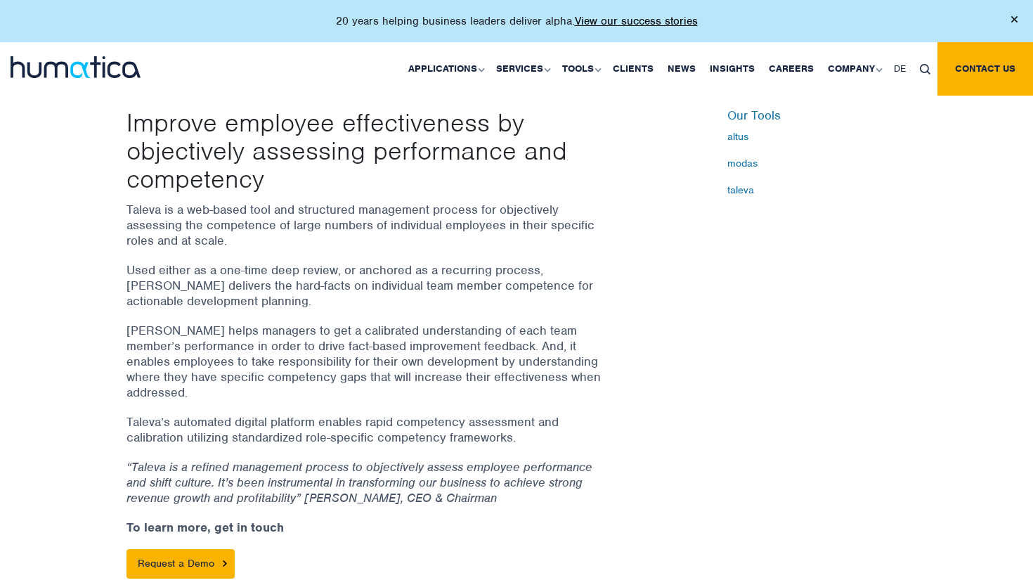
click at [318, 264] on p "Used either as a one-time deep review, or anchored as a recurring process, [PER…" at bounding box center [366, 285] width 478 height 46
click at [318, 240] on p "Taleva is a web-based tool and structured management process for objectively as…" at bounding box center [366, 225] width 478 height 46
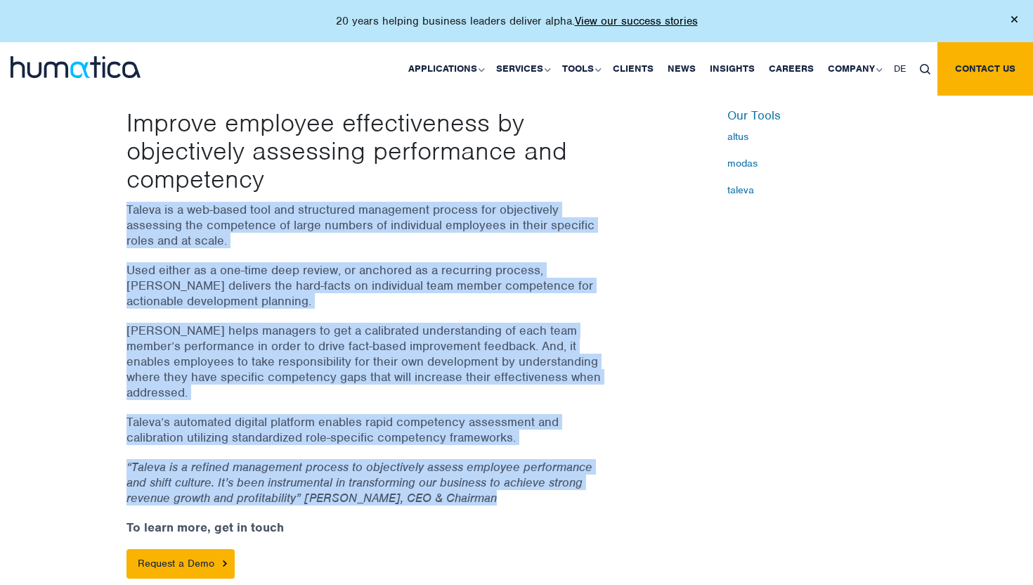
drag, startPoint x: 318, startPoint y: 240, endPoint x: 337, endPoint y: 477, distance: 238.4
click at [337, 477] on div "Taleva is a web-based tool and structured management process for objectively as…" at bounding box center [383, 390] width 513 height 377
click at [337, 477] on em "“Taleva is a refined management process to objectively assess employee performa…" at bounding box center [360, 482] width 466 height 46
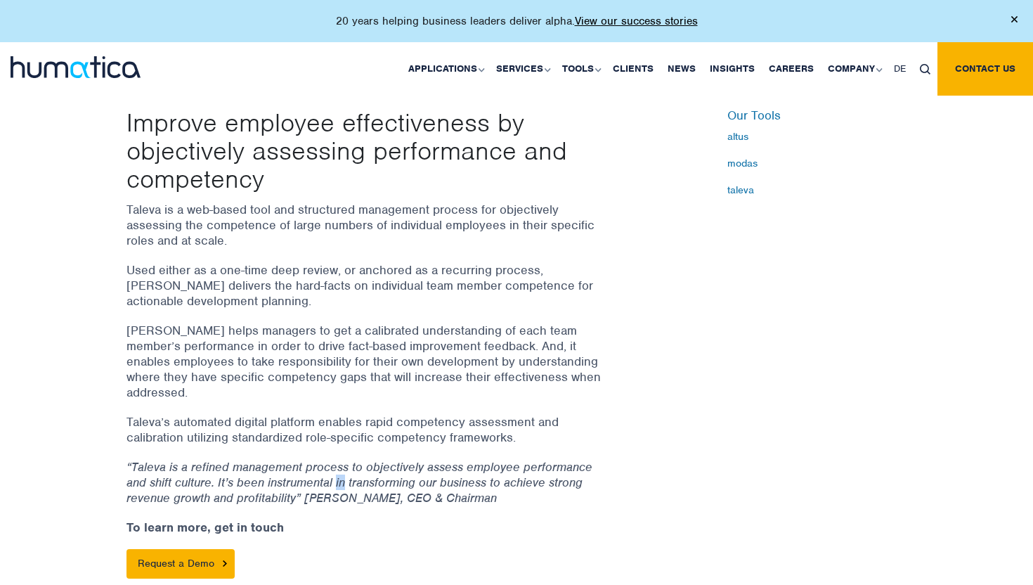
click at [337, 477] on em "“Taleva is a refined management process to objectively assess employee performa…" at bounding box center [360, 482] width 466 height 46
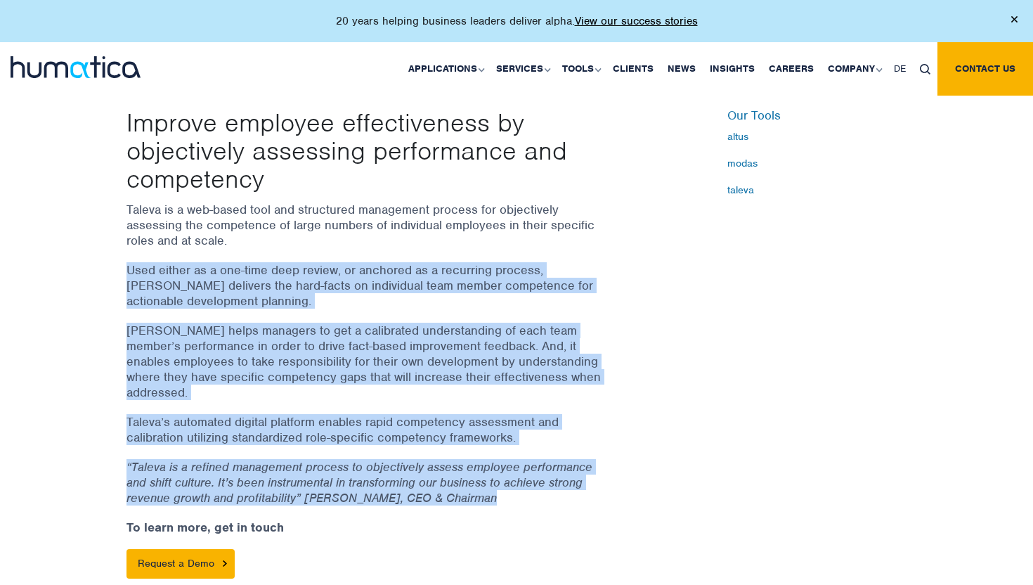
drag, startPoint x: 337, startPoint y: 477, endPoint x: 338, endPoint y: 259, distance: 218.6
click at [338, 259] on div "Taleva is a web-based tool and structured management process for objectively as…" at bounding box center [383, 390] width 513 height 377
click at [338, 254] on div "Taleva is a web-based tool and structured management process for objectively as…" at bounding box center [383, 390] width 513 height 377
